Goal: Task Accomplishment & Management: Use online tool/utility

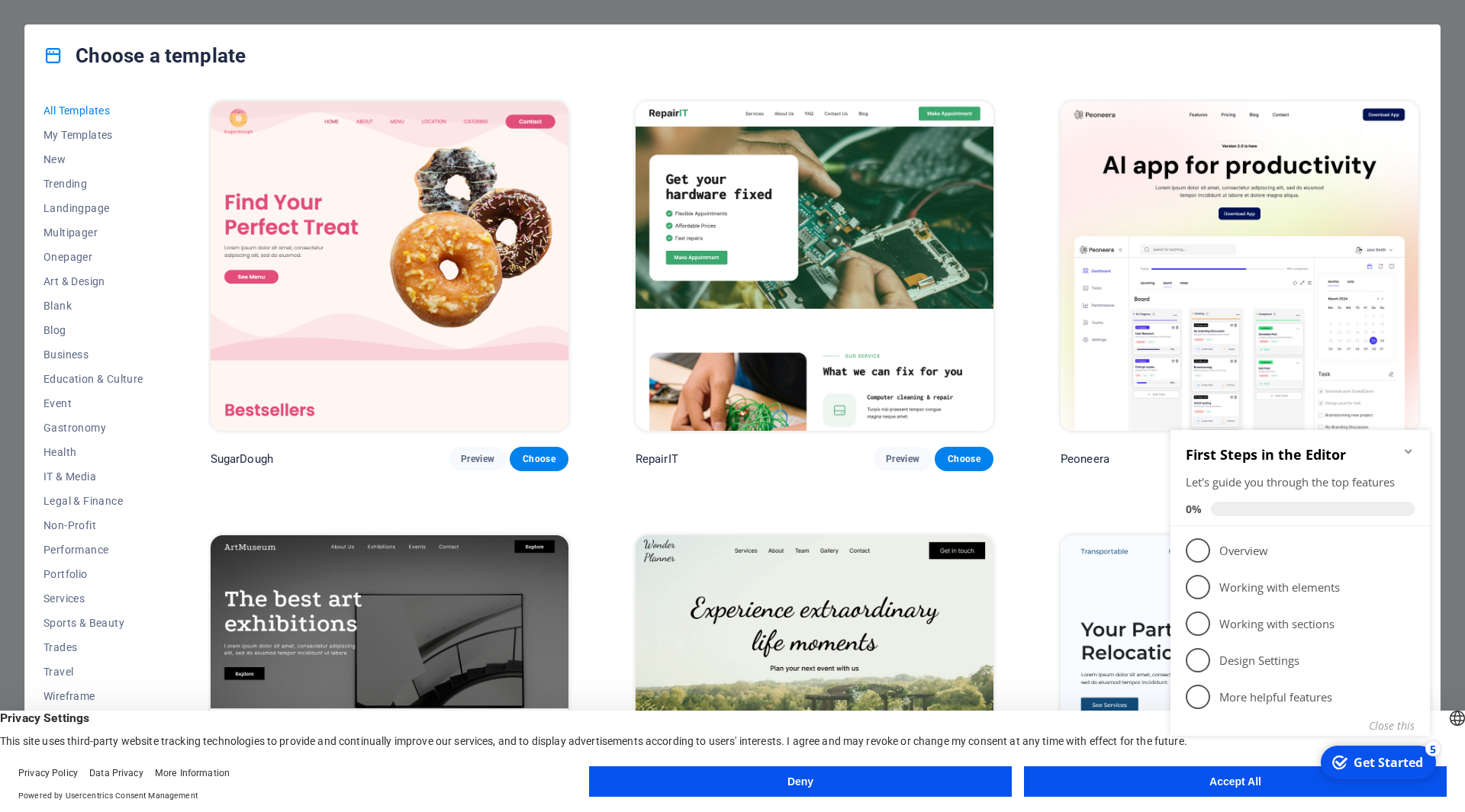
click at [1407, 454] on icon "Minimize checklist" at bounding box center [1408, 452] width 13 height 13
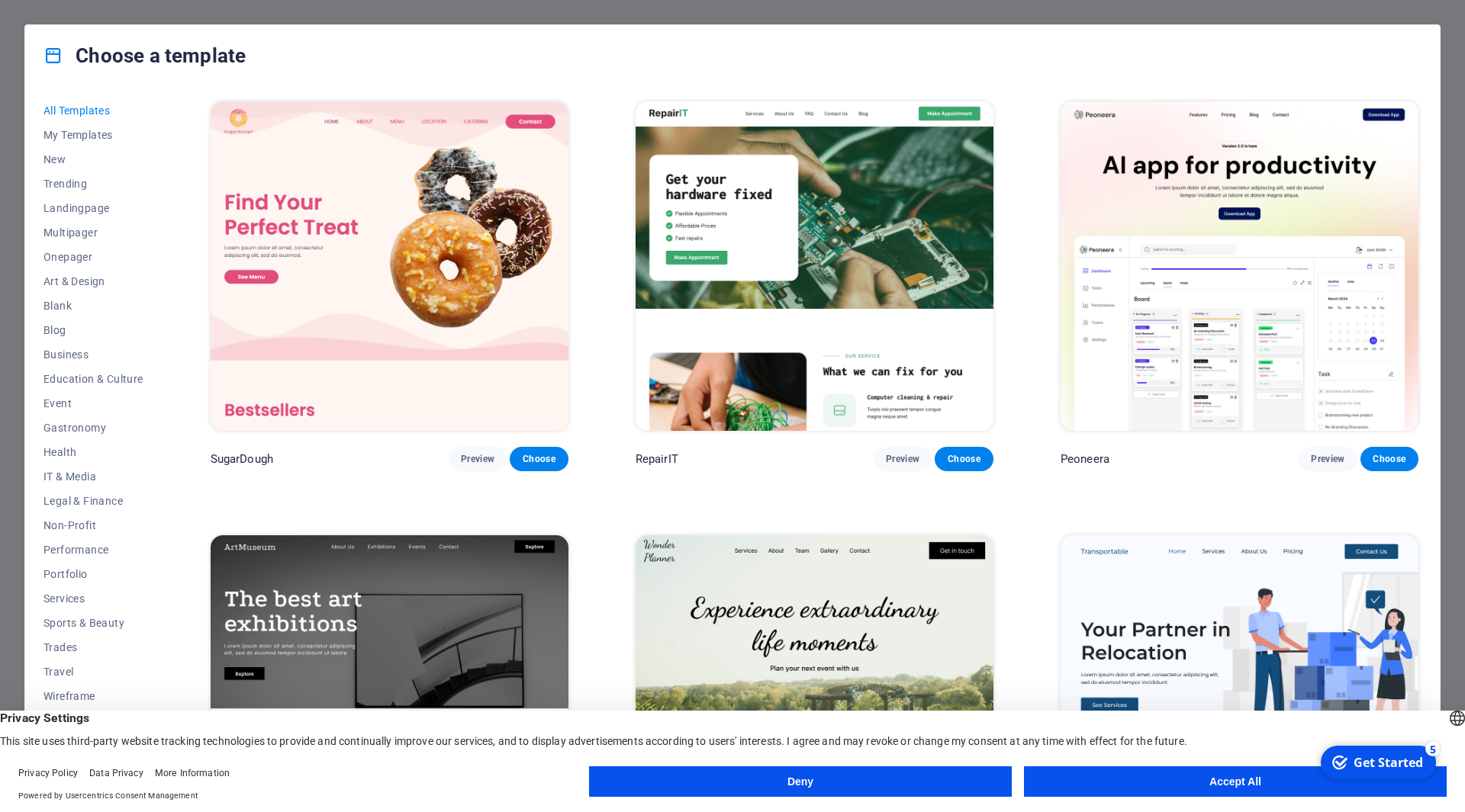
click at [1152, 775] on button "Accept All" at bounding box center [1235, 781] width 422 height 31
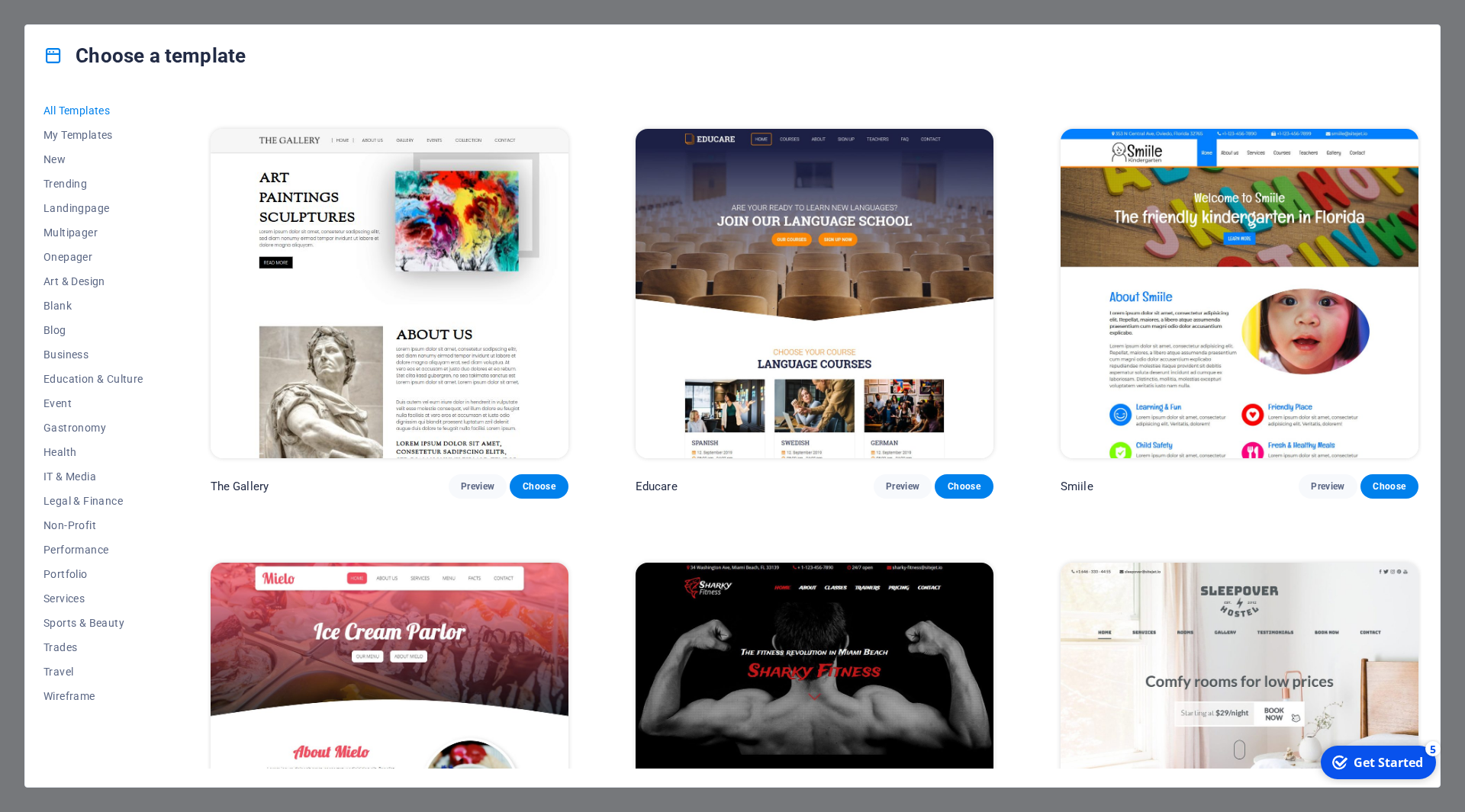
scroll to position [16887, 0]
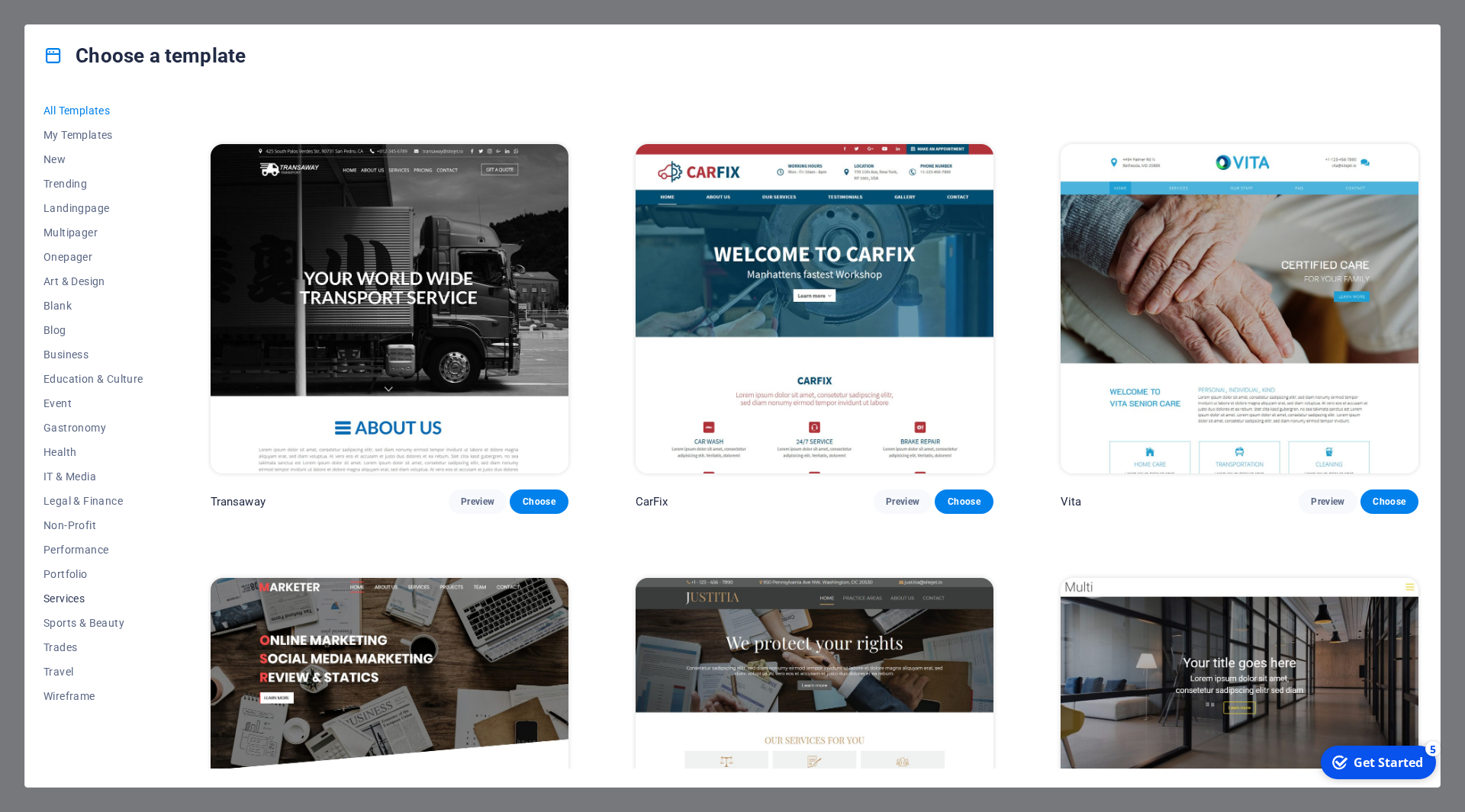
drag, startPoint x: 66, startPoint y: 588, endPoint x: 75, endPoint y: 603, distance: 17.5
click at [75, 604] on button "Services" at bounding box center [93, 598] width 100 height 24
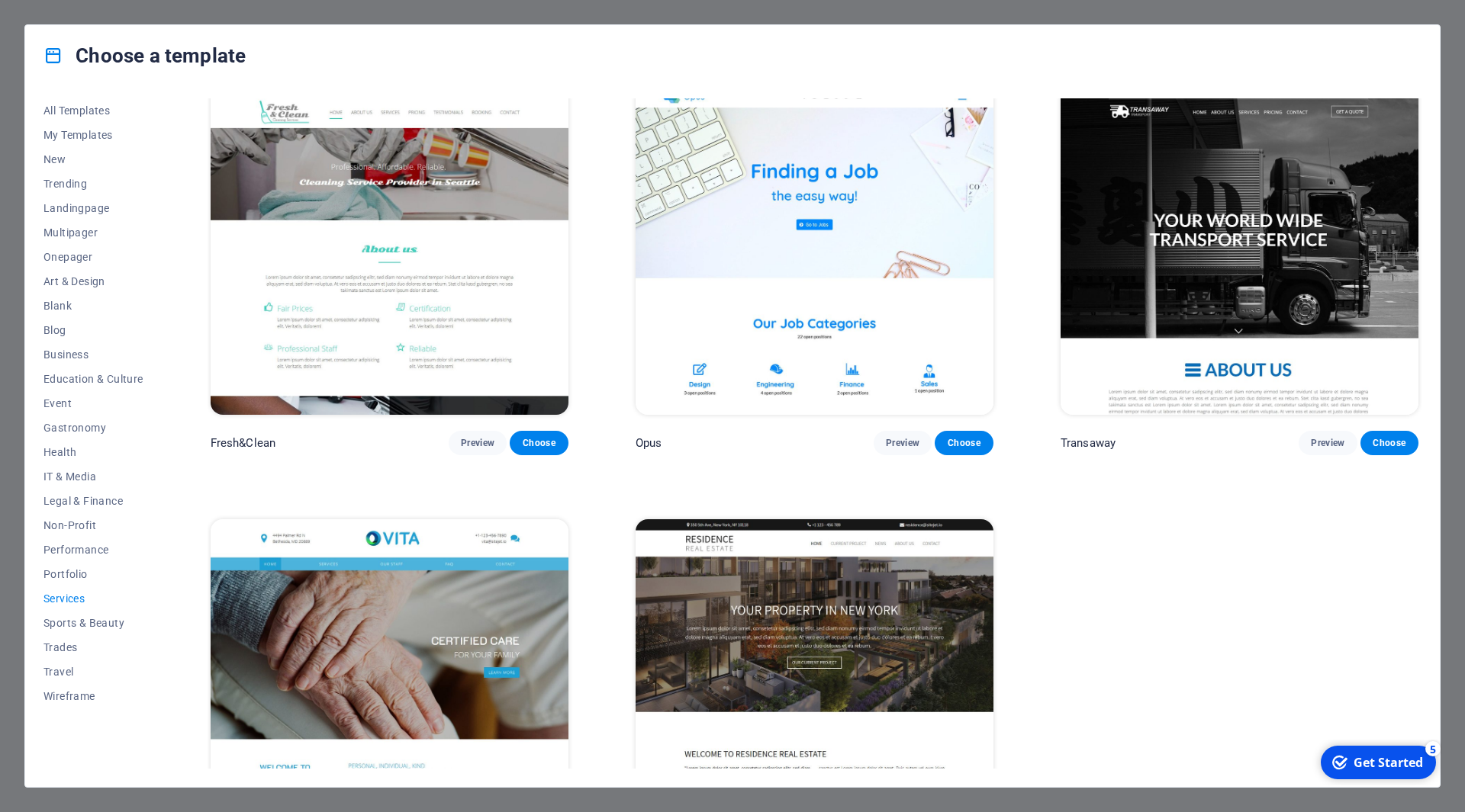
click at [70, 597] on span "Services" at bounding box center [93, 599] width 100 height 13
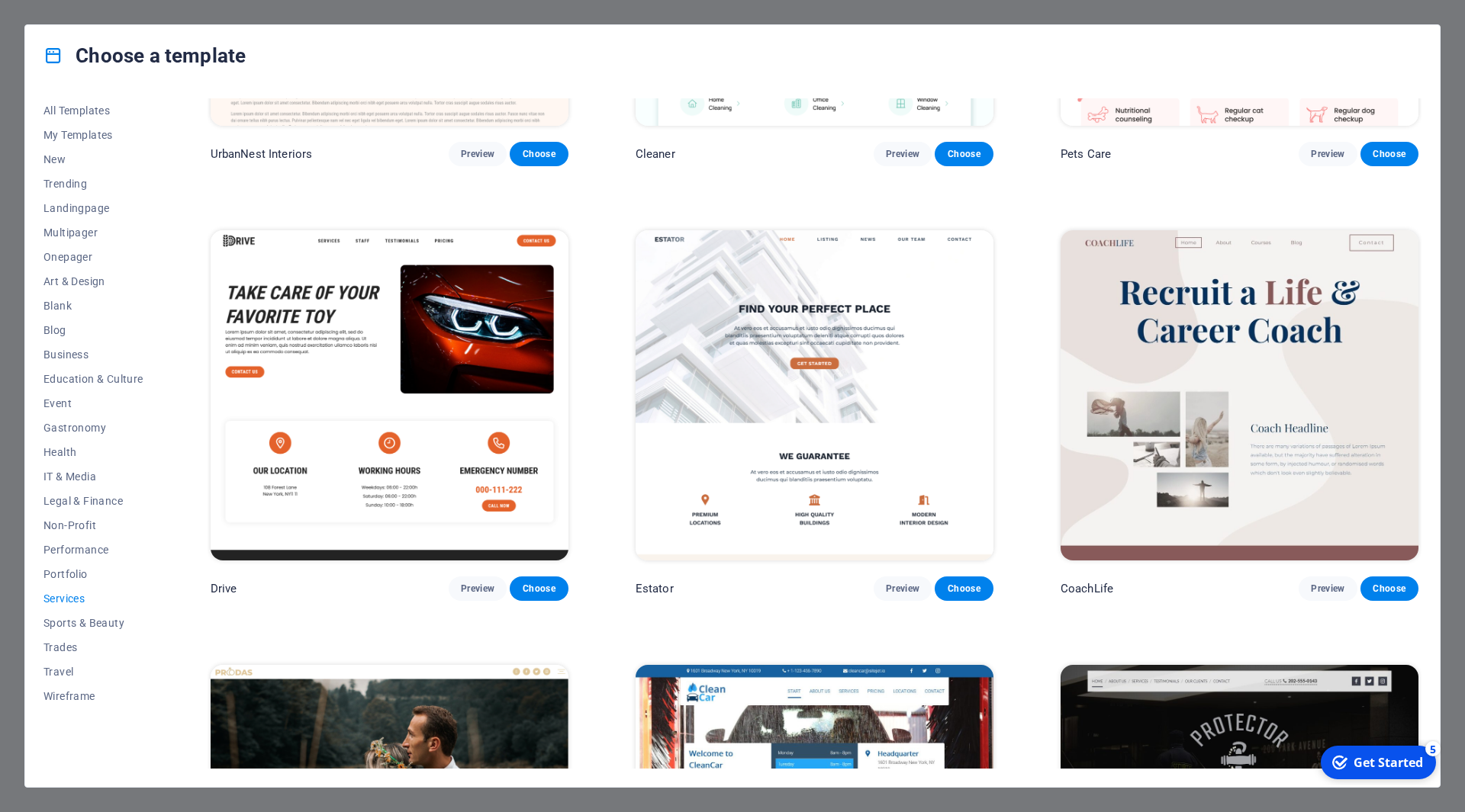
scroll to position [743, 0]
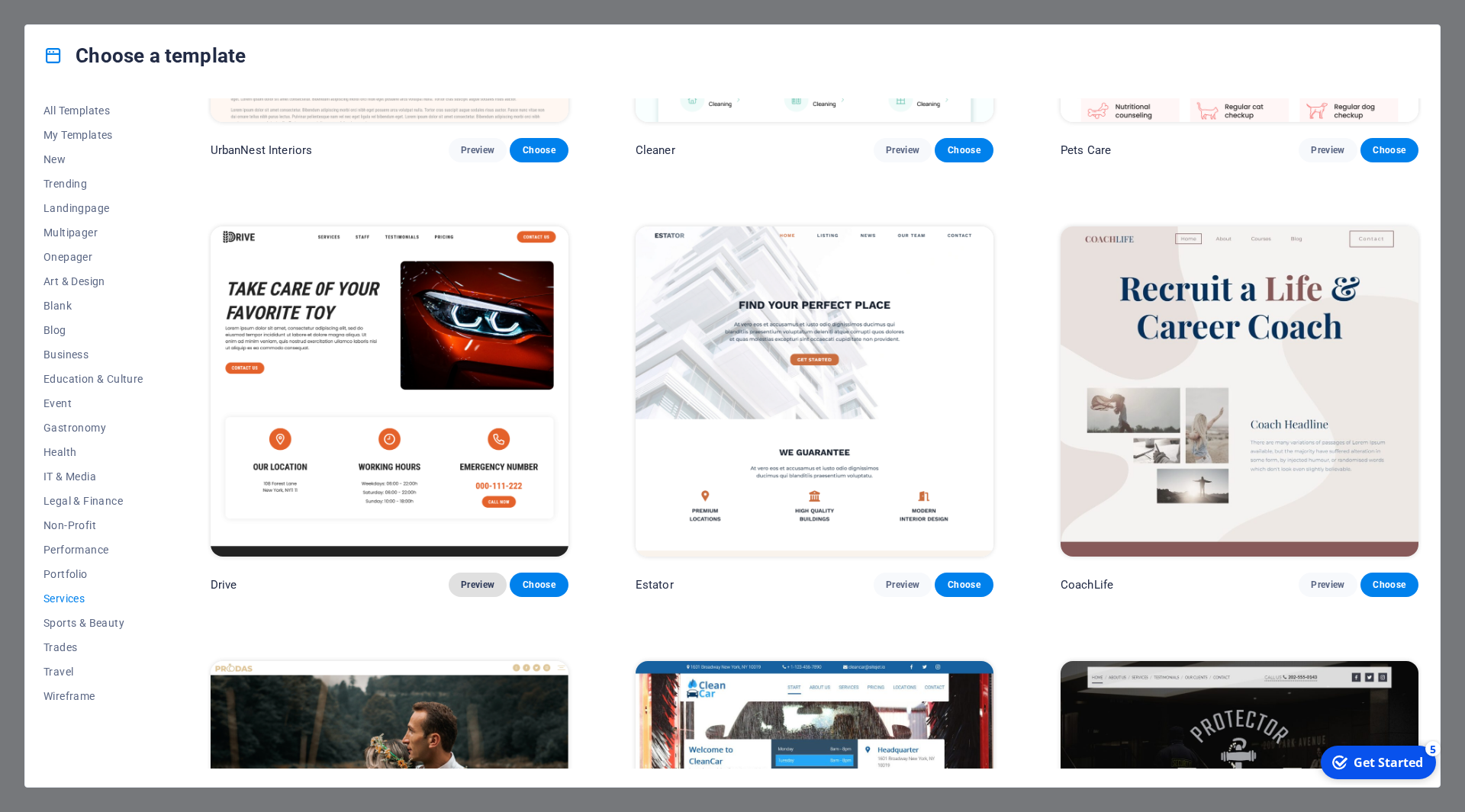
click at [484, 584] on span "Preview" at bounding box center [477, 585] width 33 height 13
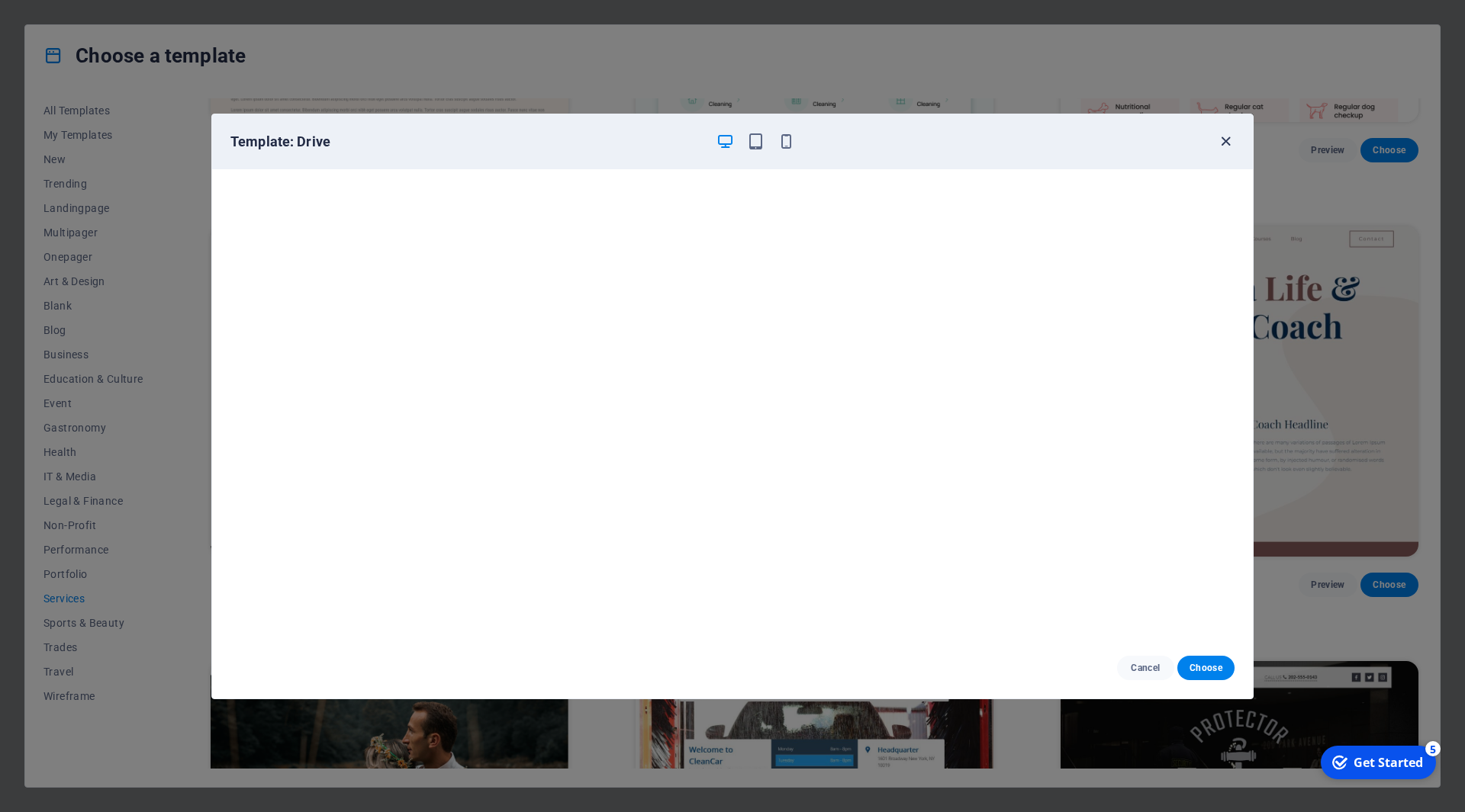
click at [1221, 142] on icon "button" at bounding box center [1226, 142] width 18 height 18
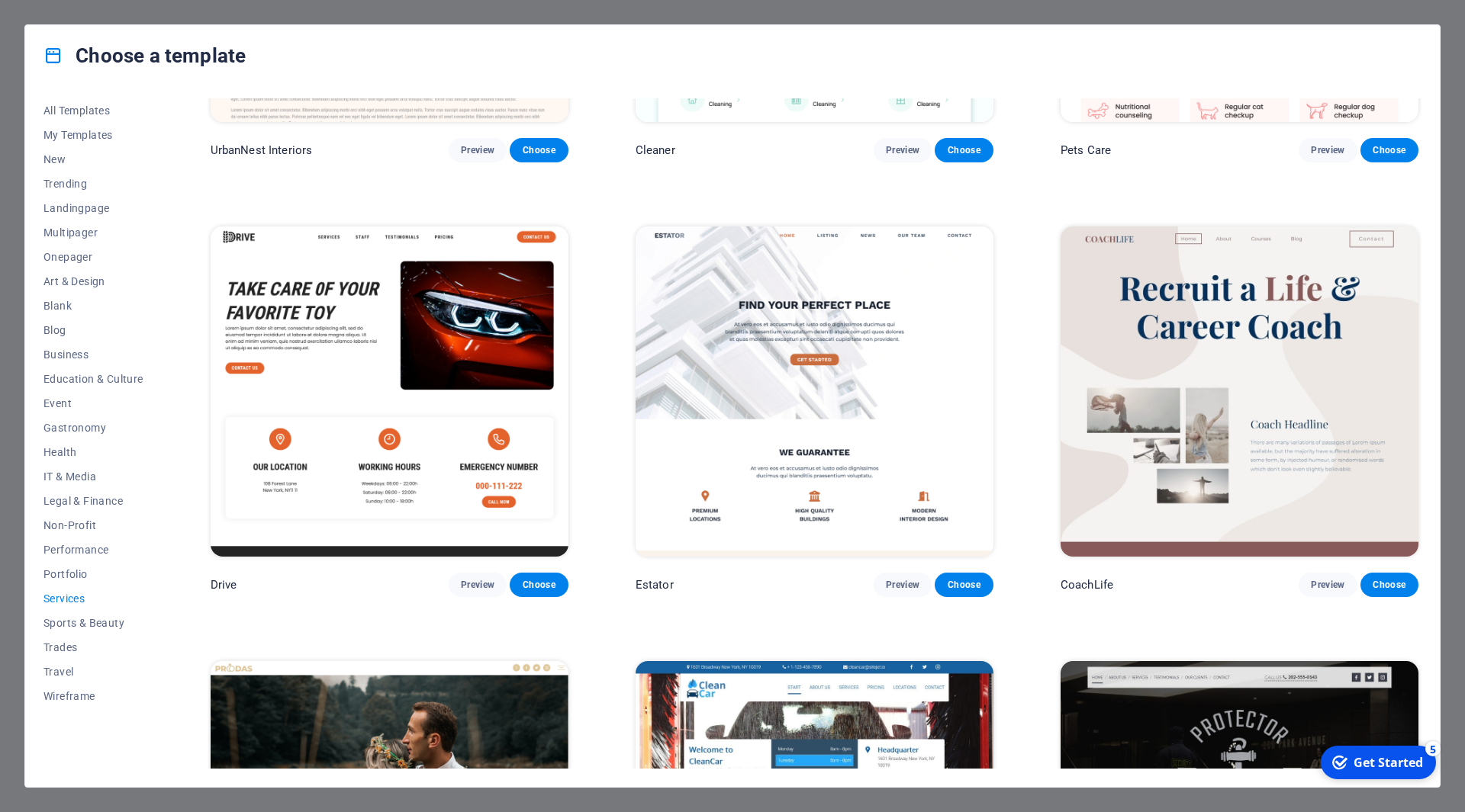
click at [1416, 296] on div "CoachLife Preview Choose" at bounding box center [1239, 410] width 364 height 373
drag, startPoint x: 1417, startPoint y: 297, endPoint x: 1419, endPoint y: 355, distance: 58.0
click at [1419, 355] on div "RepairIT Preview Choose Transportable Preview Choose Health & Food Preview Choo…" at bounding box center [814, 434] width 1214 height 670
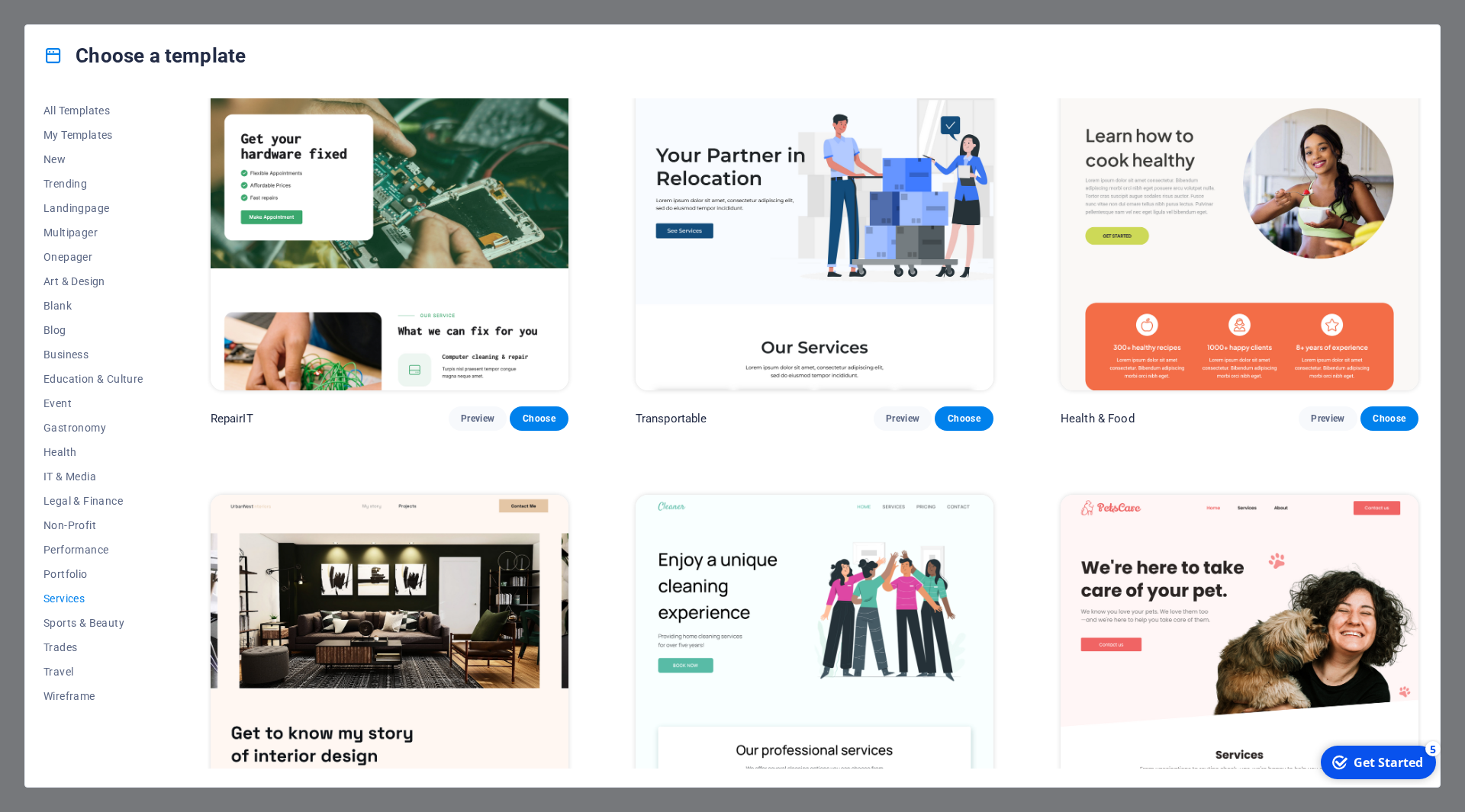
scroll to position [0, 0]
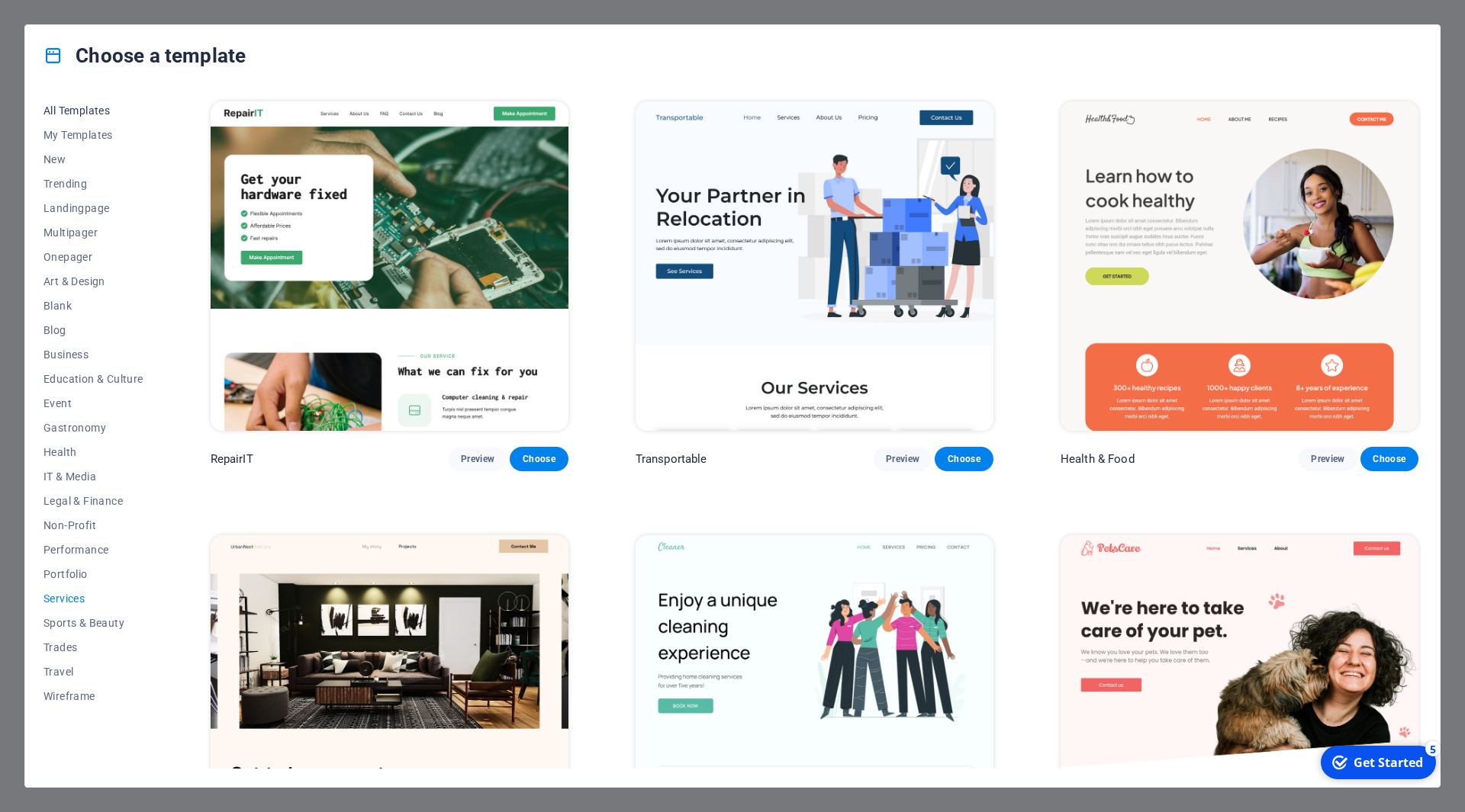
click at [71, 113] on span "All Templates" at bounding box center [93, 110] width 100 height 13
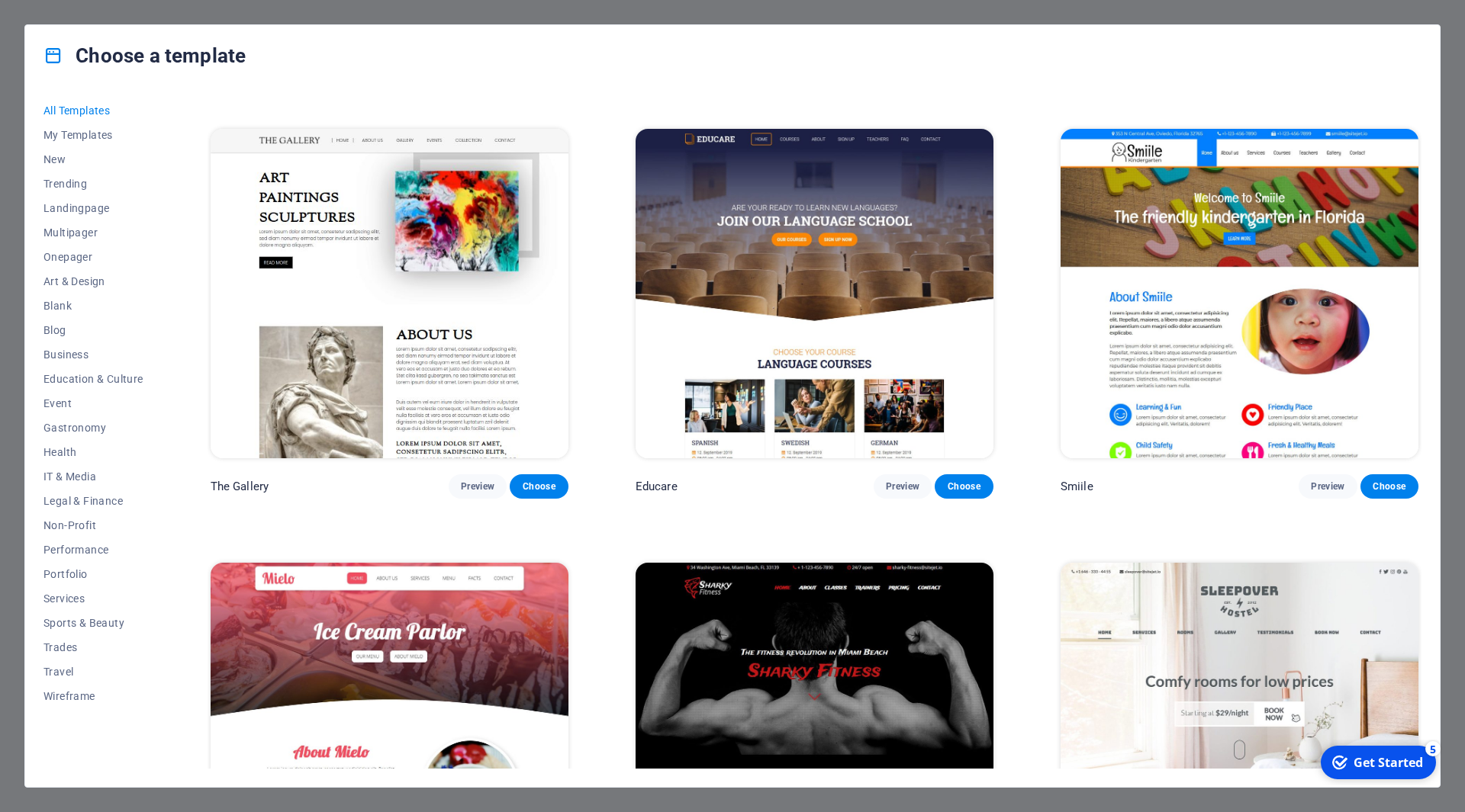
scroll to position [16887, 0]
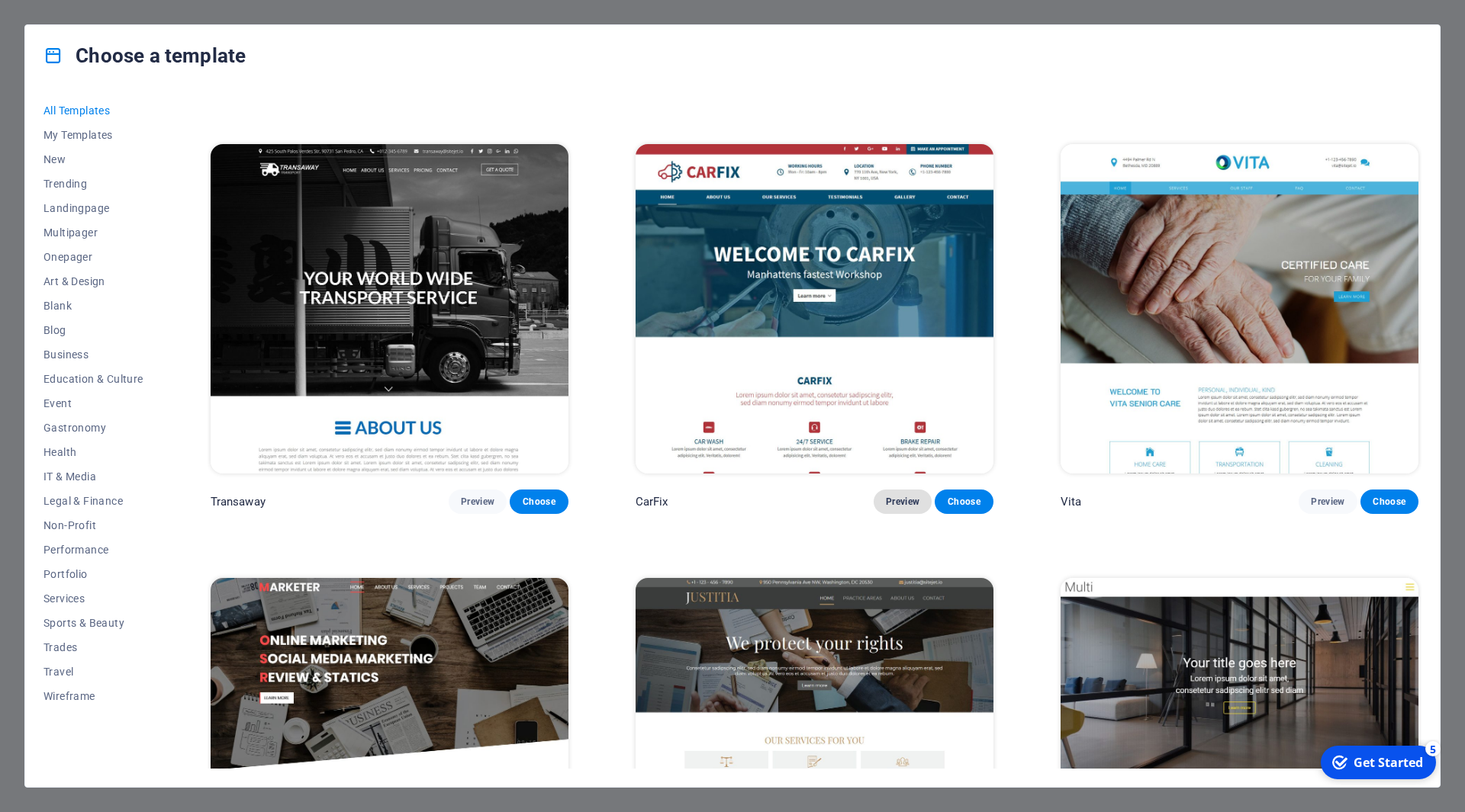
click at [887, 496] on span "Preview" at bounding box center [902, 502] width 33 height 13
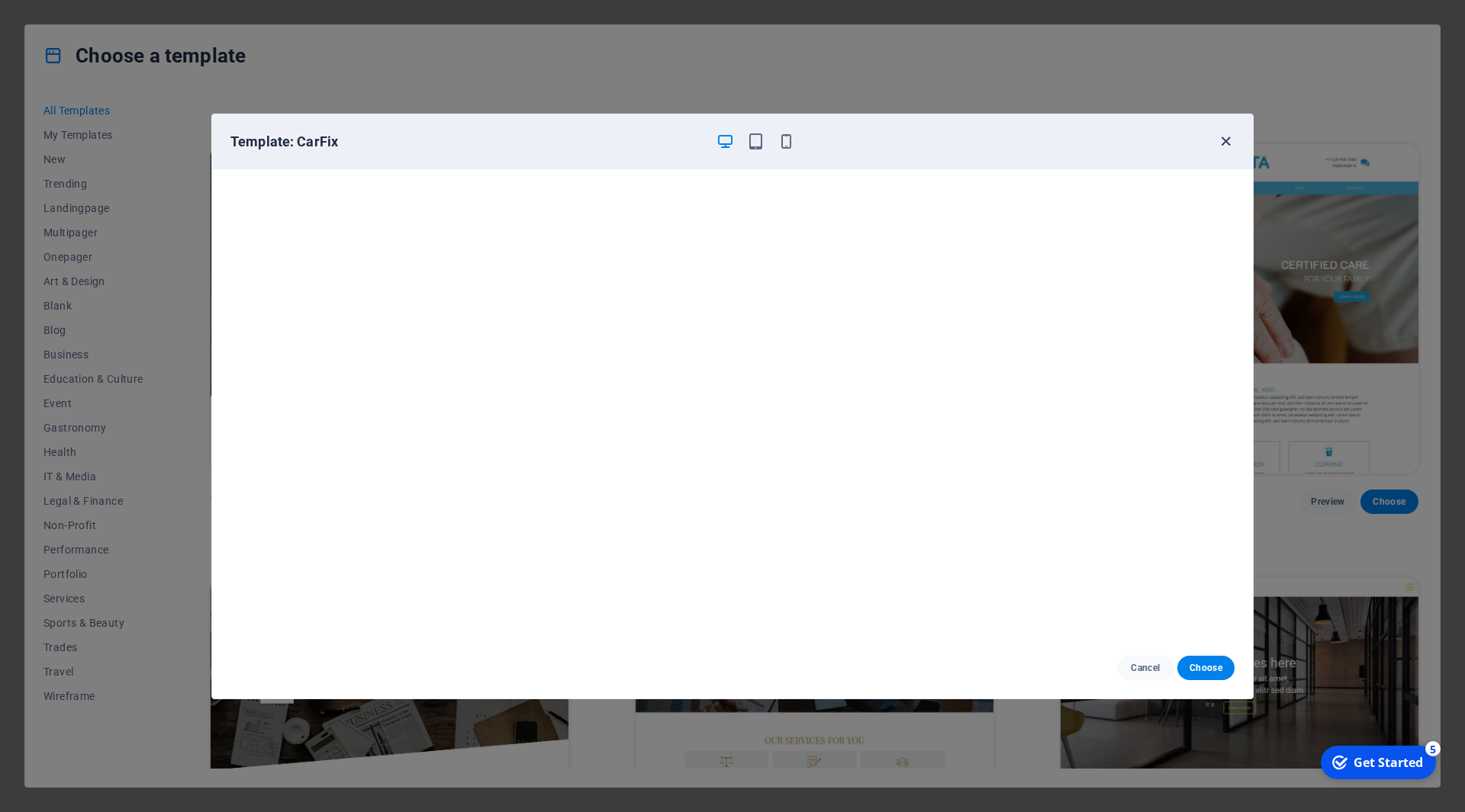
click at [1230, 137] on icon "button" at bounding box center [1226, 142] width 18 height 18
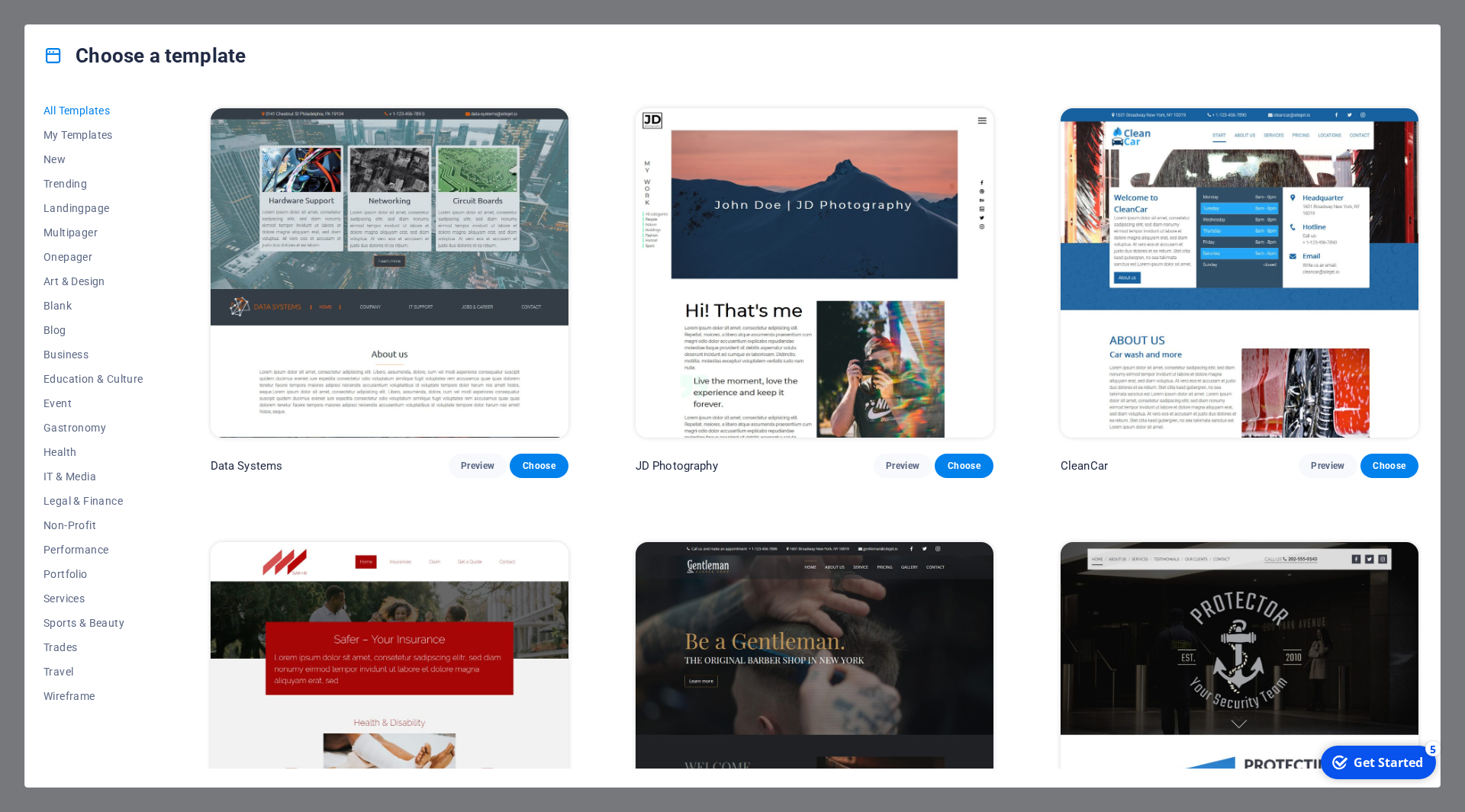
scroll to position [3482, 0]
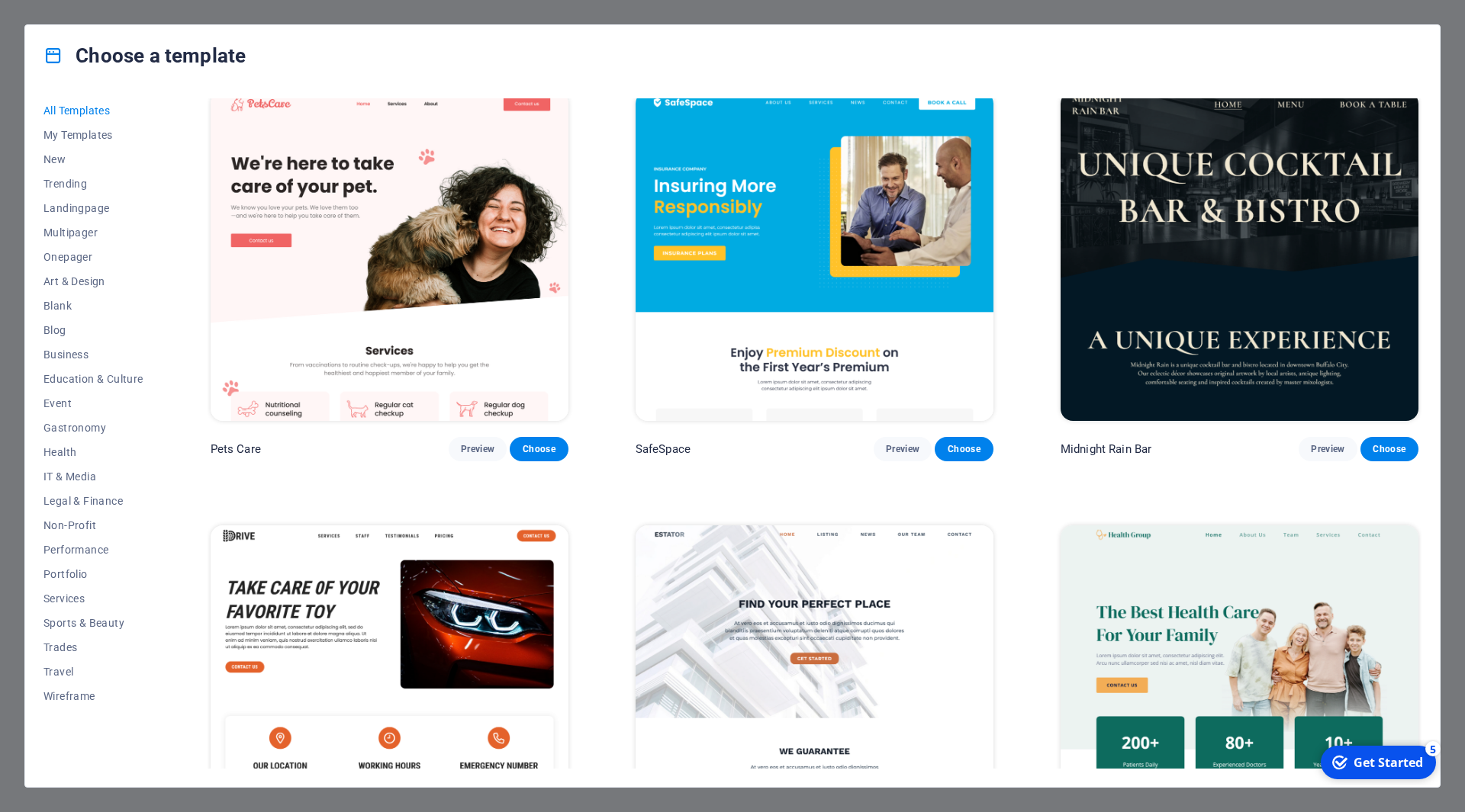
click at [440, 596] on img at bounding box center [389, 690] width 358 height 330
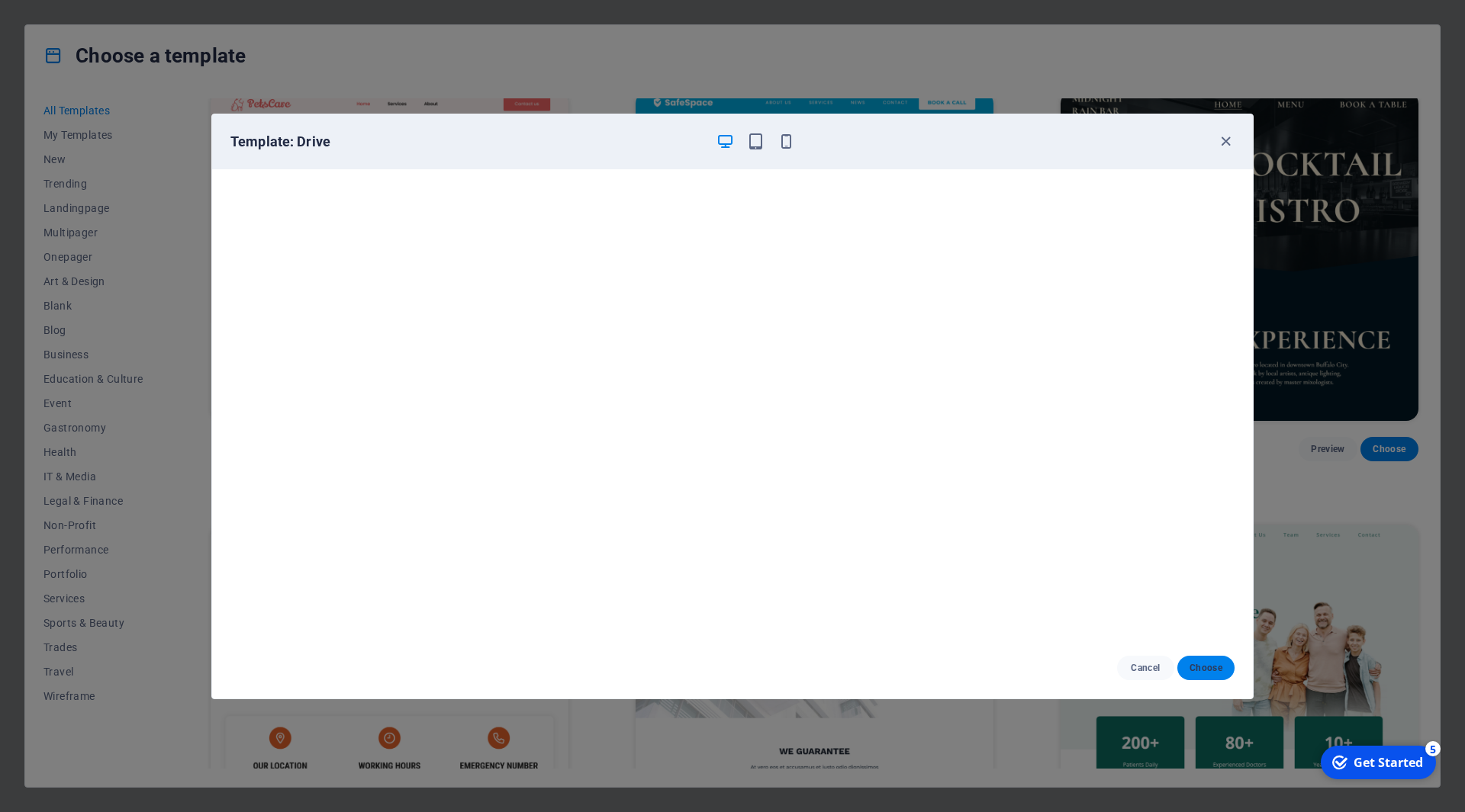
click at [1198, 658] on button "Choose" at bounding box center [1206, 667] width 58 height 24
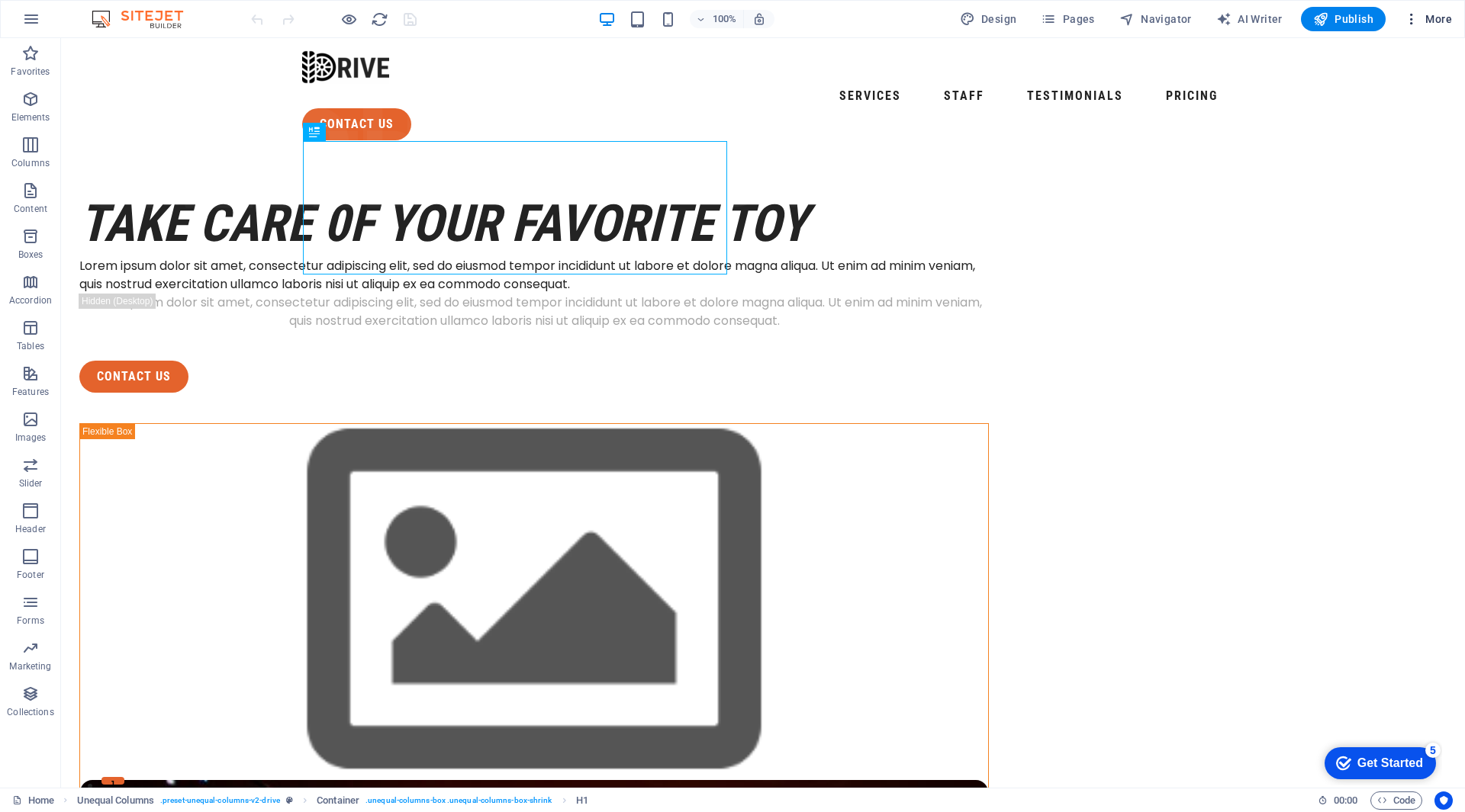
click at [1412, 24] on icon "button" at bounding box center [1411, 19] width 15 height 15
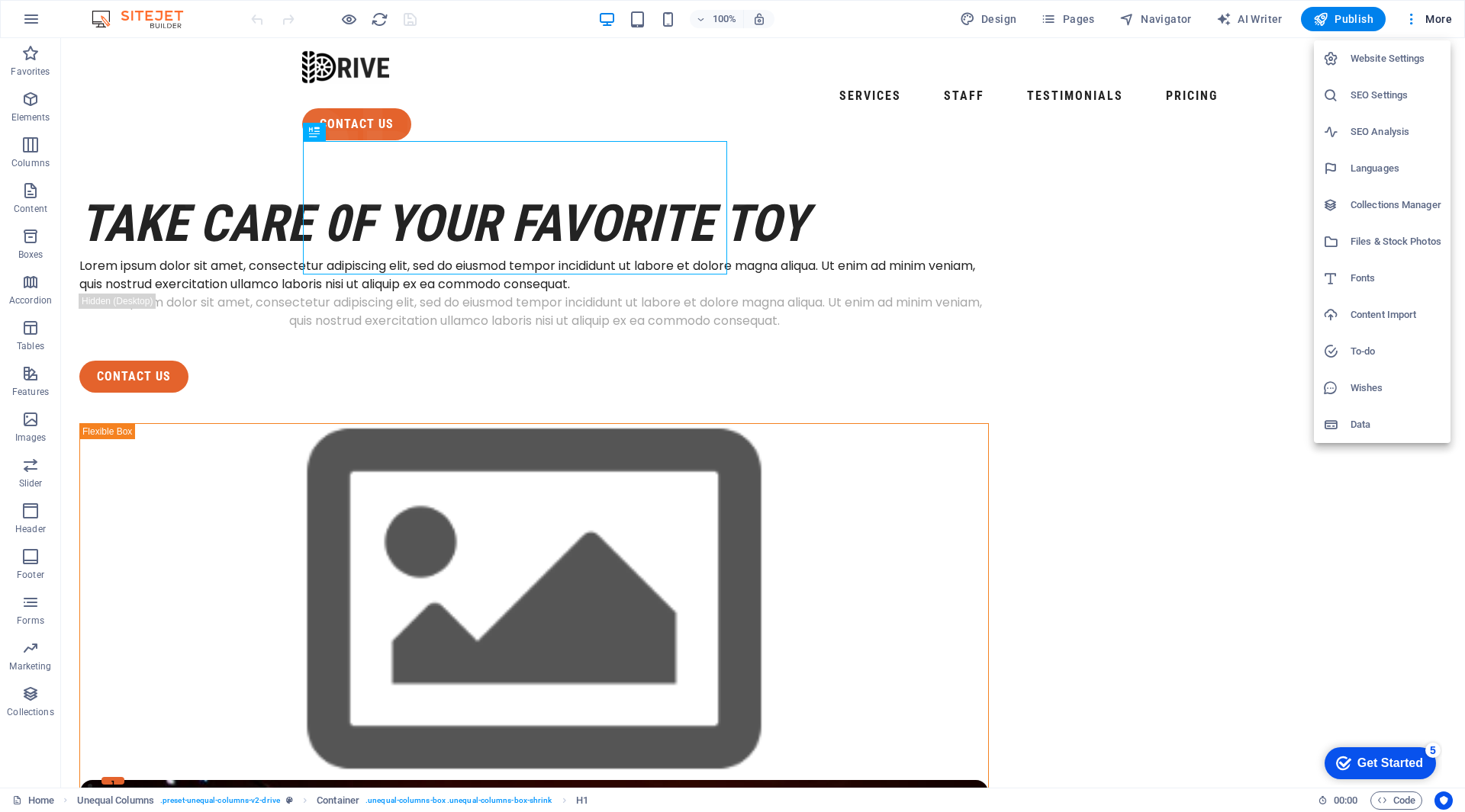
click at [1345, 18] on div at bounding box center [732, 406] width 1465 height 812
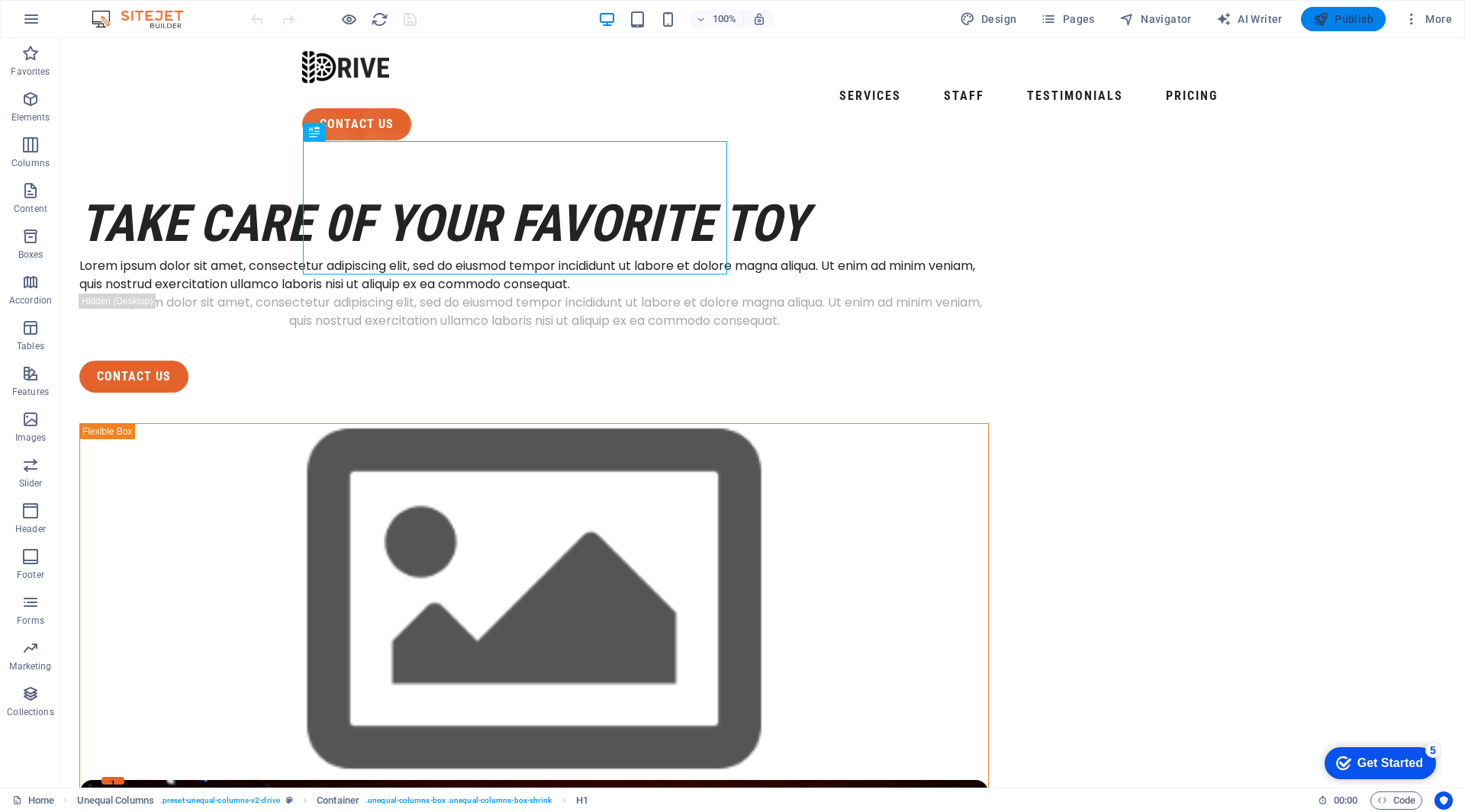
click at [1350, 22] on span "Publish" at bounding box center [1343, 19] width 60 height 15
